Goal: Task Accomplishment & Management: Complete application form

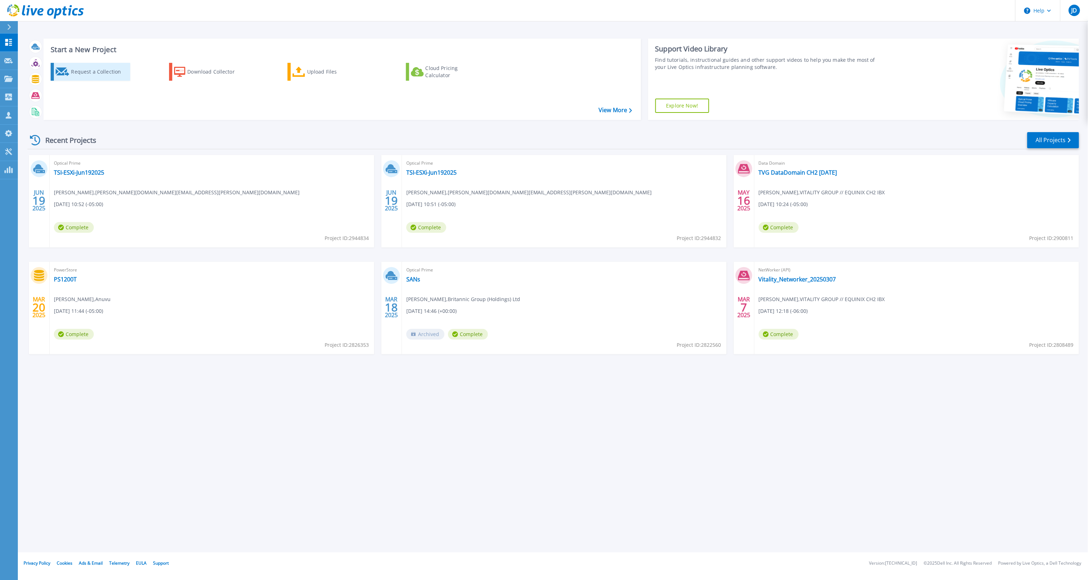
click at [89, 72] on div "Request a Collection" at bounding box center [99, 72] width 57 height 14
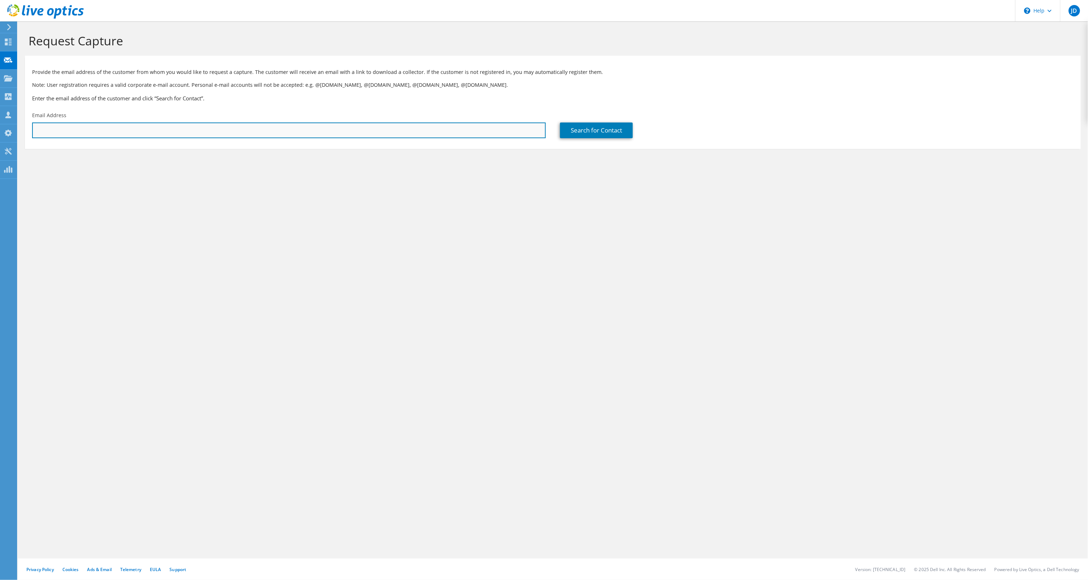
click at [203, 131] on input "text" at bounding box center [289, 130] width 514 height 16
paste input "spasquini@nge.com"
type input "spasquini@nge.com"
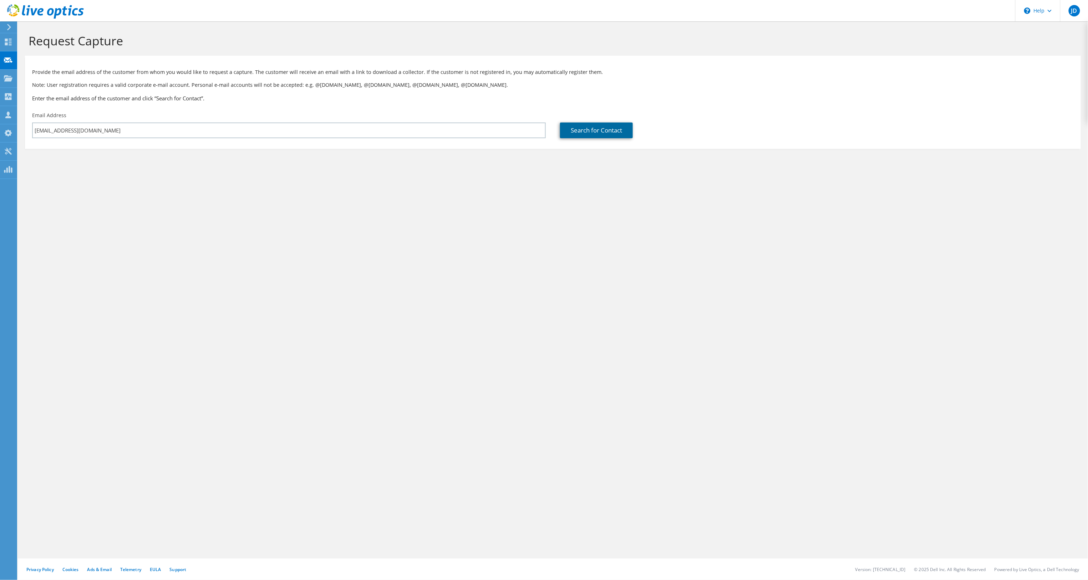
click at [577, 128] on link "Search for Contact" at bounding box center [596, 130] width 73 height 16
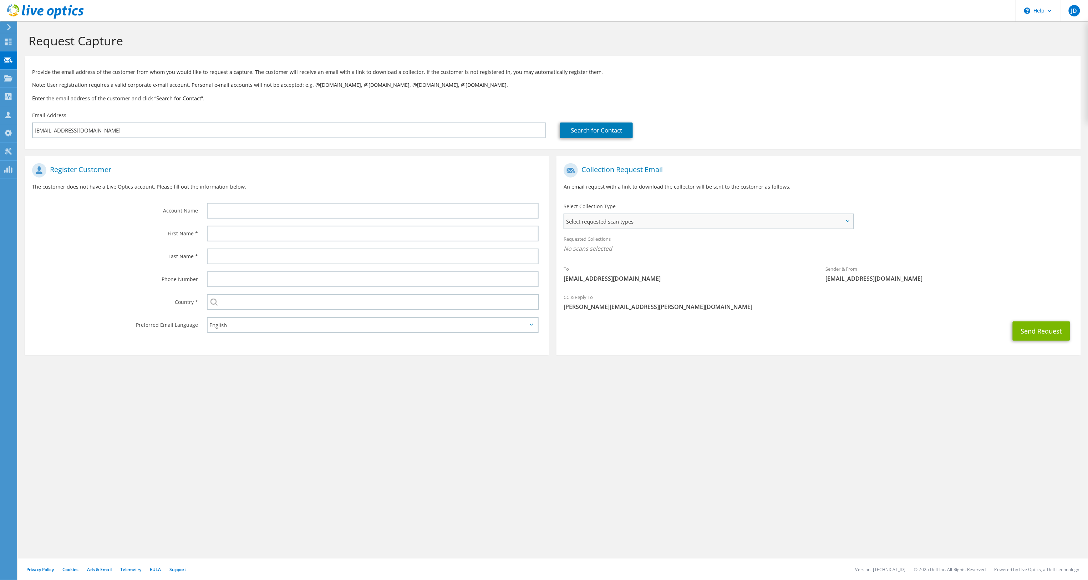
click at [606, 224] on span "Select requested scan types" at bounding box center [709, 221] width 289 height 14
click at [585, 287] on label "Cohesity" at bounding box center [595, 291] width 31 height 9
click at [0, 0] on input "Cohesity" at bounding box center [0, 0] width 0 height 0
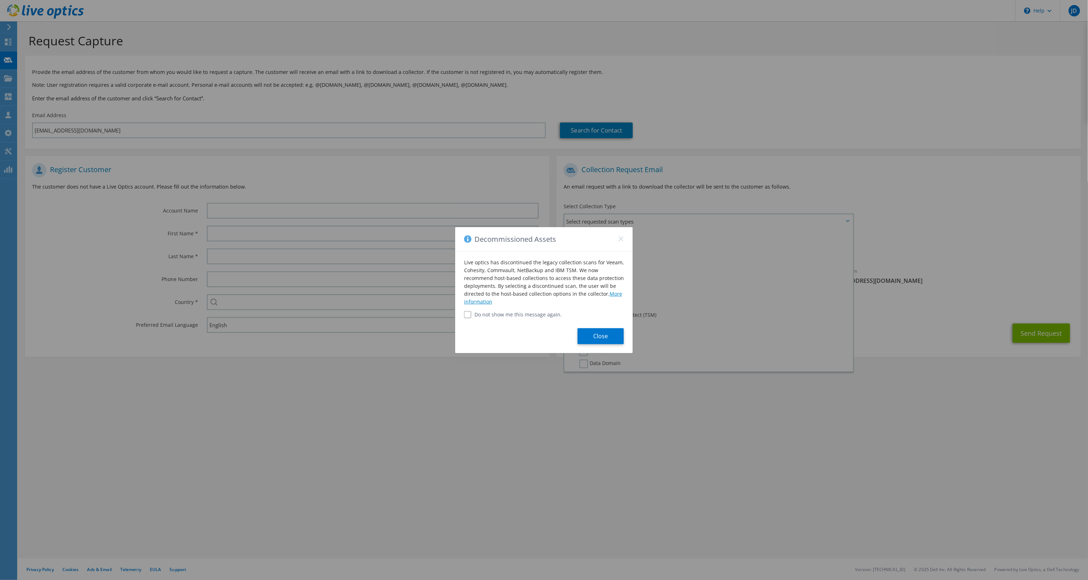
click at [614, 294] on link "More information" at bounding box center [543, 297] width 158 height 15
click at [597, 338] on button "Close" at bounding box center [601, 336] width 46 height 16
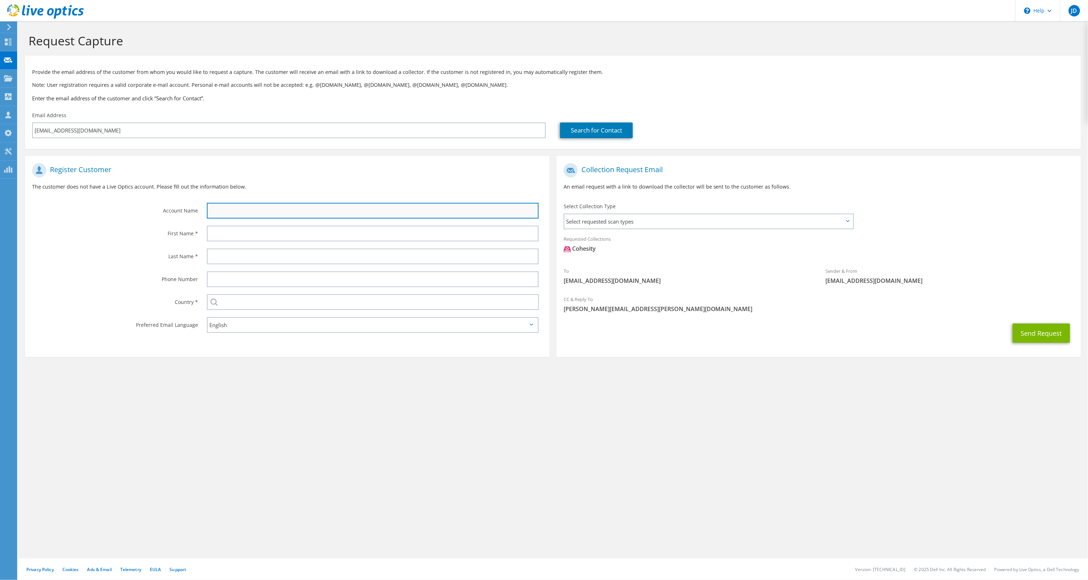
click at [251, 214] on input "text" at bounding box center [373, 211] width 332 height 16
type input "NGE"
type input "A"
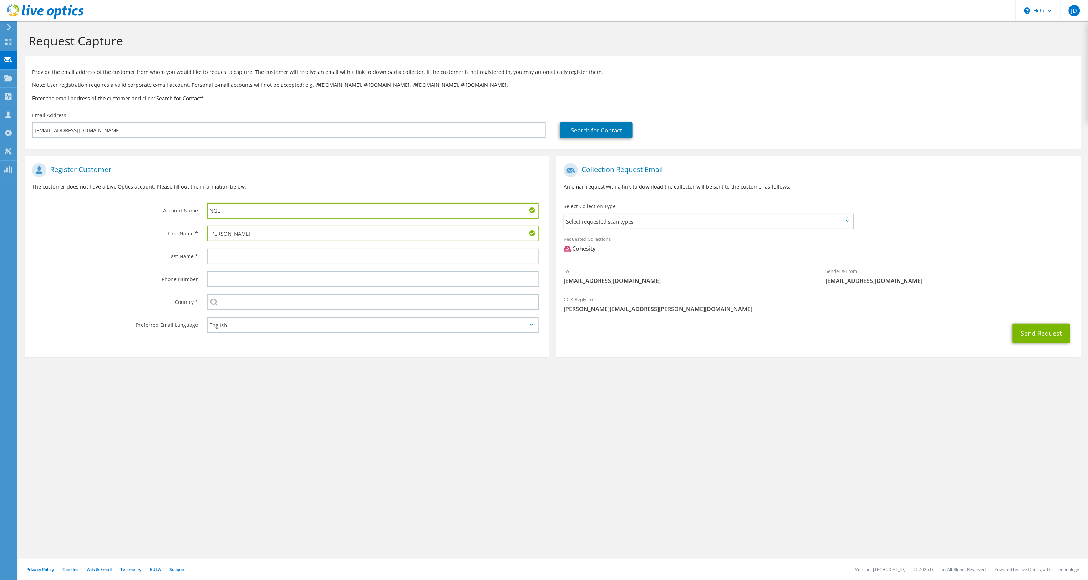
type input "Steve"
type input "Pasquini"
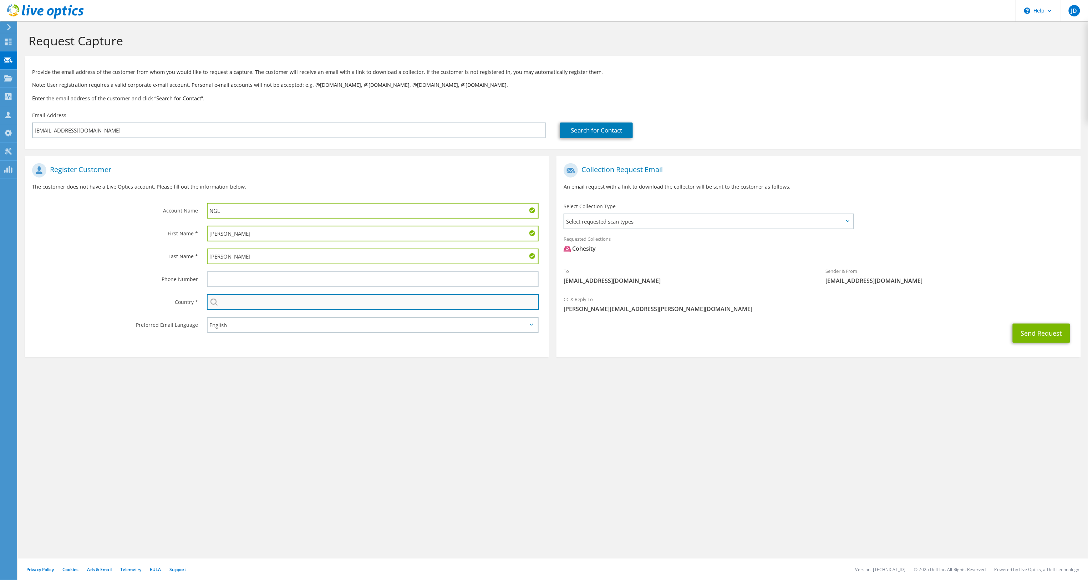
click at [316, 299] on input "text" at bounding box center [373, 302] width 332 height 16
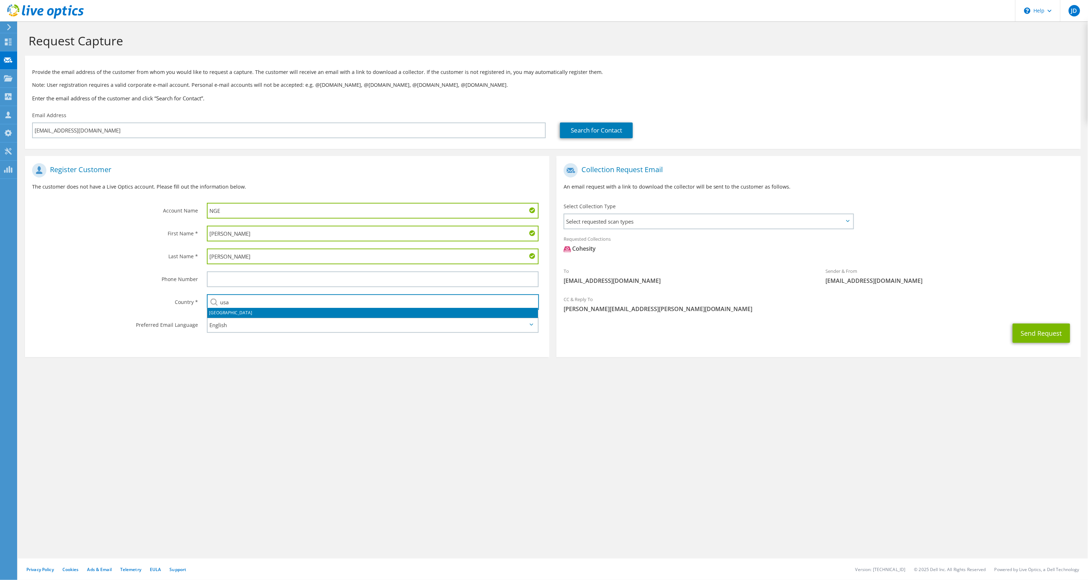
click at [293, 314] on li "United States" at bounding box center [372, 313] width 331 height 10
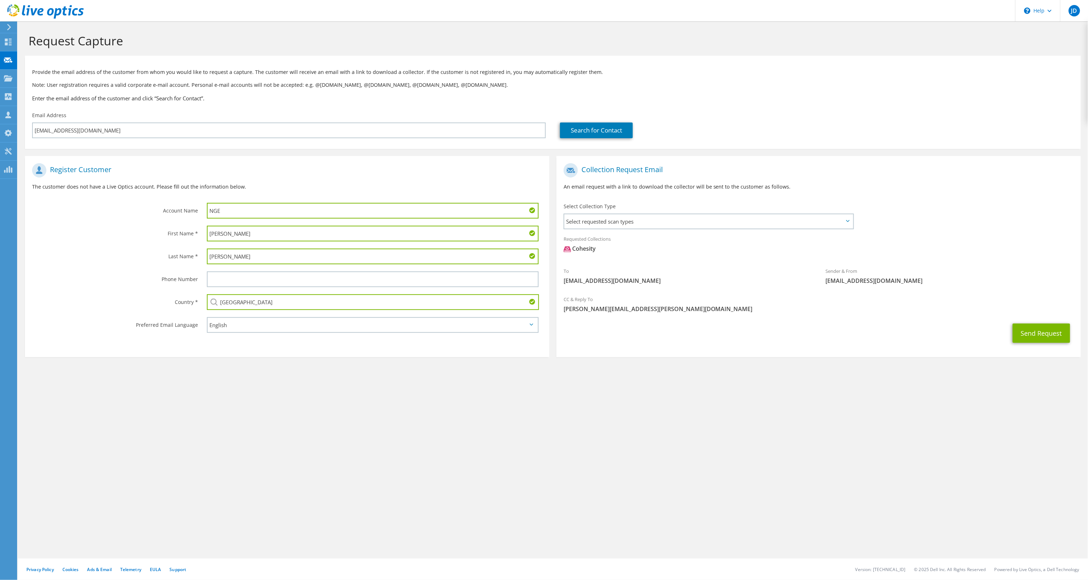
type input "United States"
click at [849, 222] on span "Select requested scan types" at bounding box center [709, 221] width 289 height 14
click at [585, 241] on label "Optical Prime" at bounding box center [601, 243] width 43 height 9
click at [0, 0] on input "Optical Prime" at bounding box center [0, 0] width 0 height 0
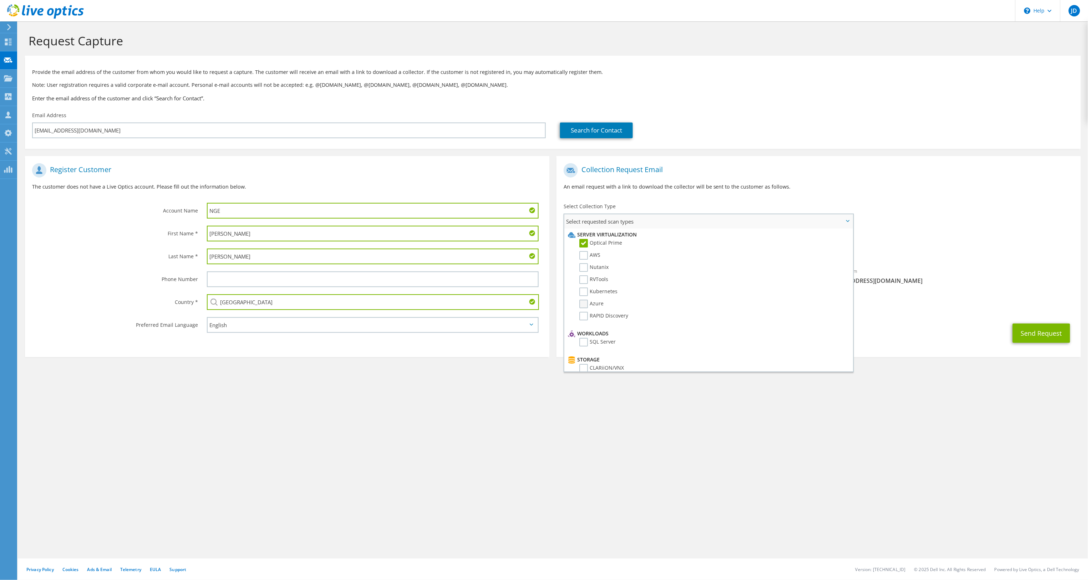
click at [583, 302] on label "Azure" at bounding box center [592, 303] width 24 height 9
click at [0, 0] on input "Azure" at bounding box center [0, 0] width 0 height 0
click at [588, 340] on label "Pure" at bounding box center [590, 344] width 21 height 9
click at [0, 0] on input "Pure" at bounding box center [0, 0] width 0 height 0
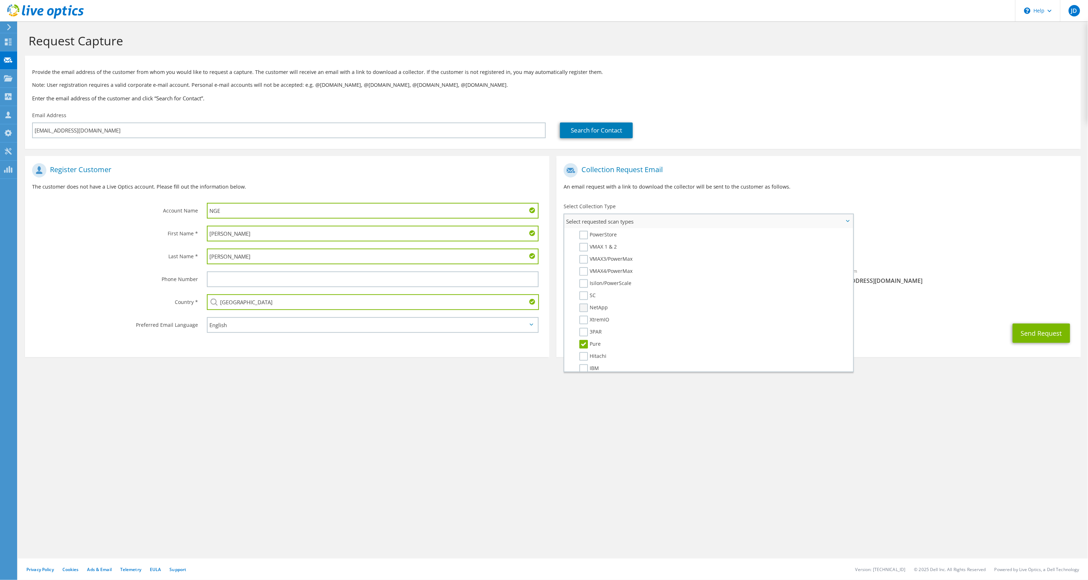
click at [583, 303] on label "NetApp" at bounding box center [594, 307] width 29 height 9
click at [0, 0] on input "NetApp" at bounding box center [0, 0] width 0 height 0
click at [1031, 332] on button "Send Request" at bounding box center [1041, 332] width 57 height 19
